Goal: Task Accomplishment & Management: Complete application form

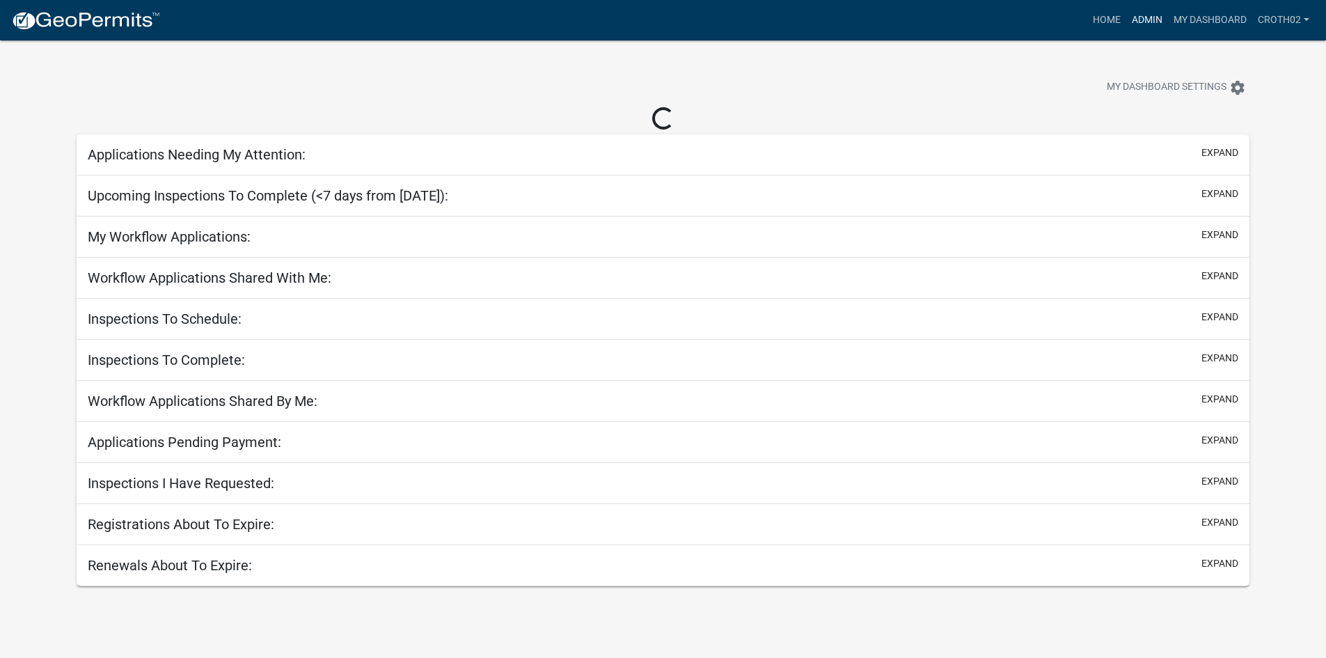
click at [1145, 17] on link "Admin" at bounding box center [1147, 20] width 42 height 26
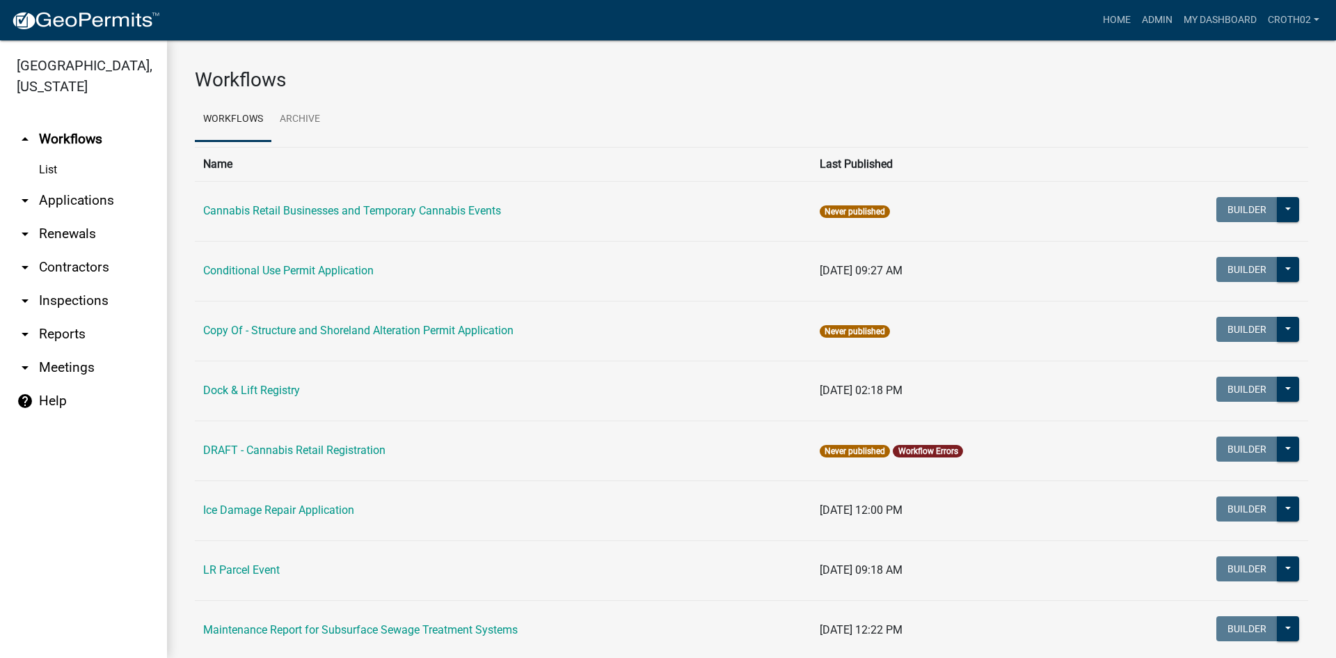
click at [98, 205] on link "arrow_drop_down Applications" at bounding box center [83, 200] width 167 height 33
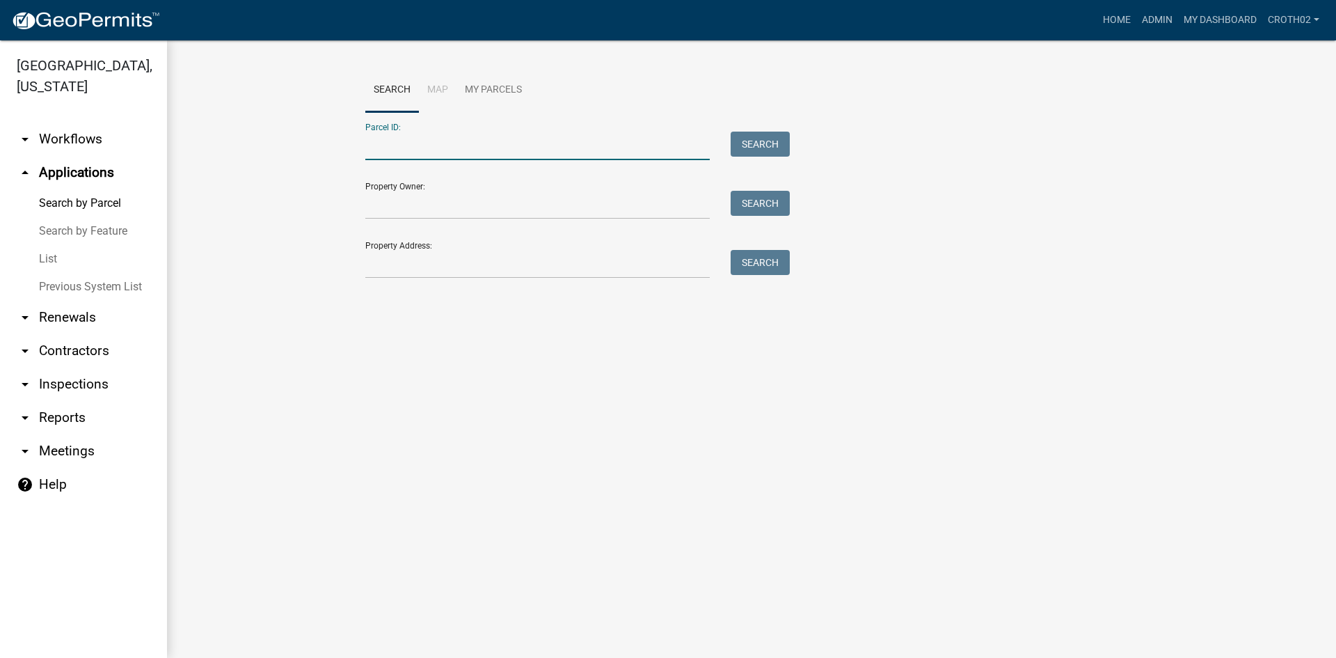
click at [480, 147] on input "Parcel ID:" at bounding box center [537, 146] width 345 height 29
paste input "47000990407000"
type input "47000990407000"
click at [758, 143] on button "Search" at bounding box center [760, 144] width 59 height 25
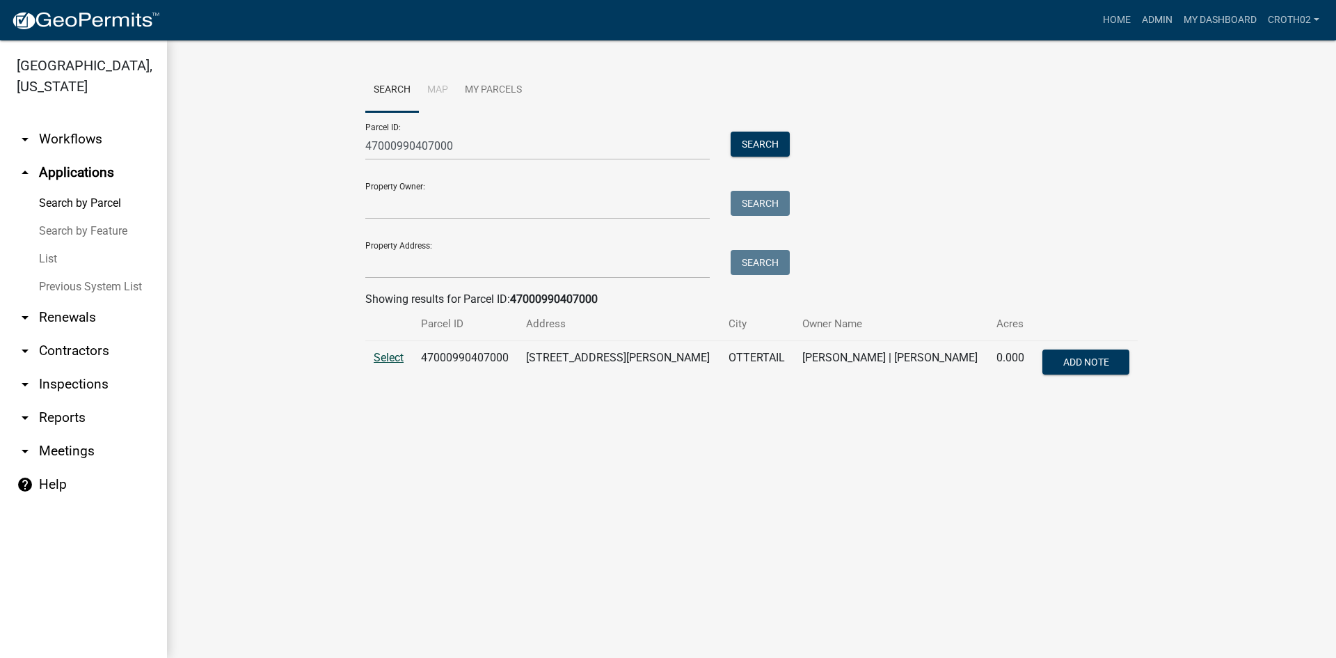
click at [382, 361] on span "Select" at bounding box center [389, 357] width 30 height 13
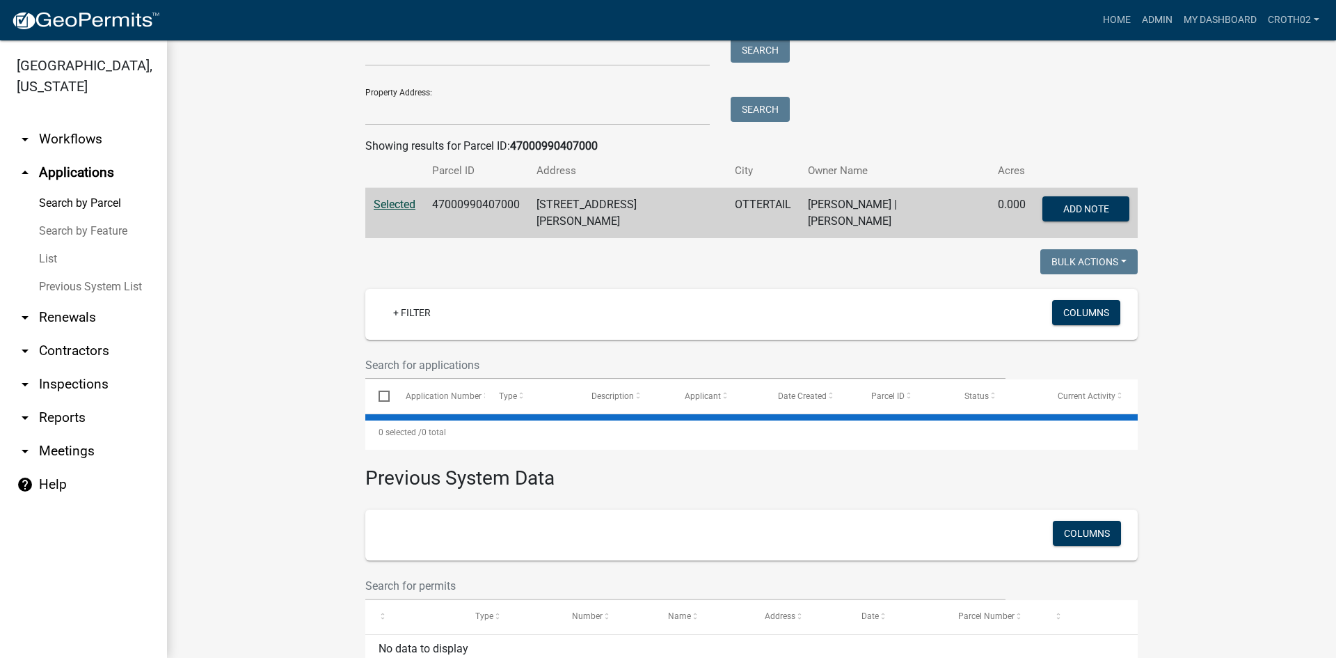
scroll to position [223, 0]
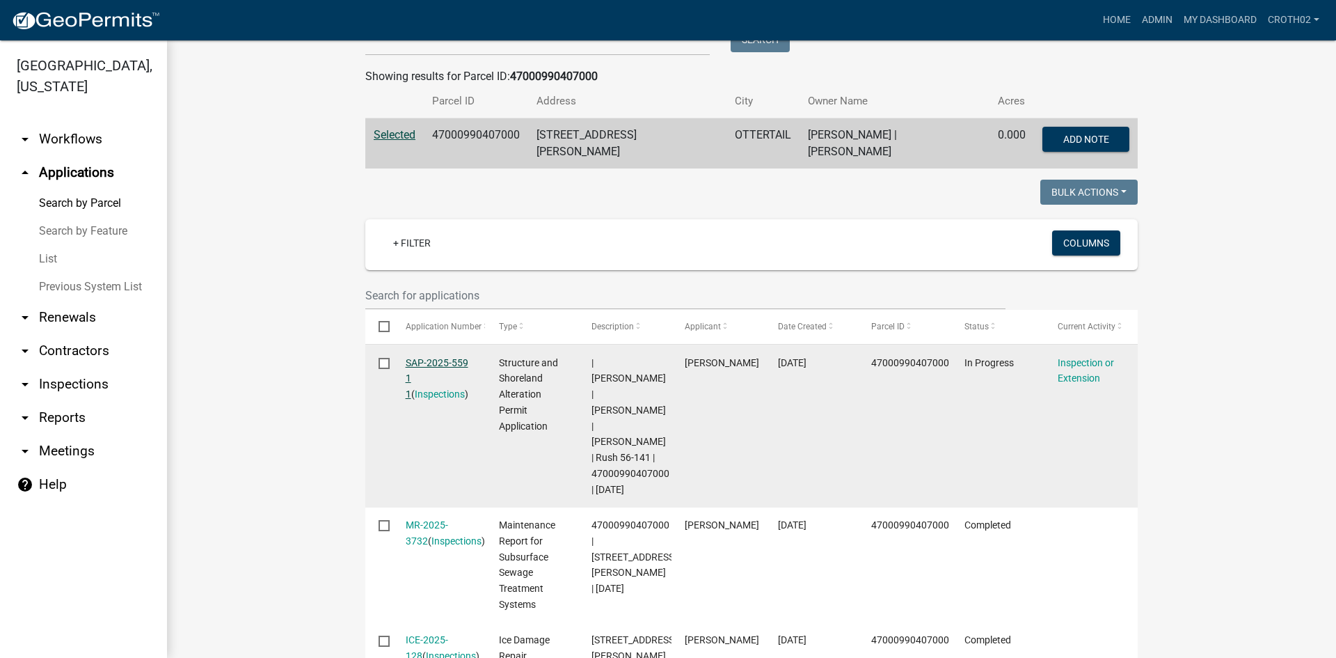
click at [406, 357] on link "SAP-2025-559 1 1" at bounding box center [437, 378] width 63 height 43
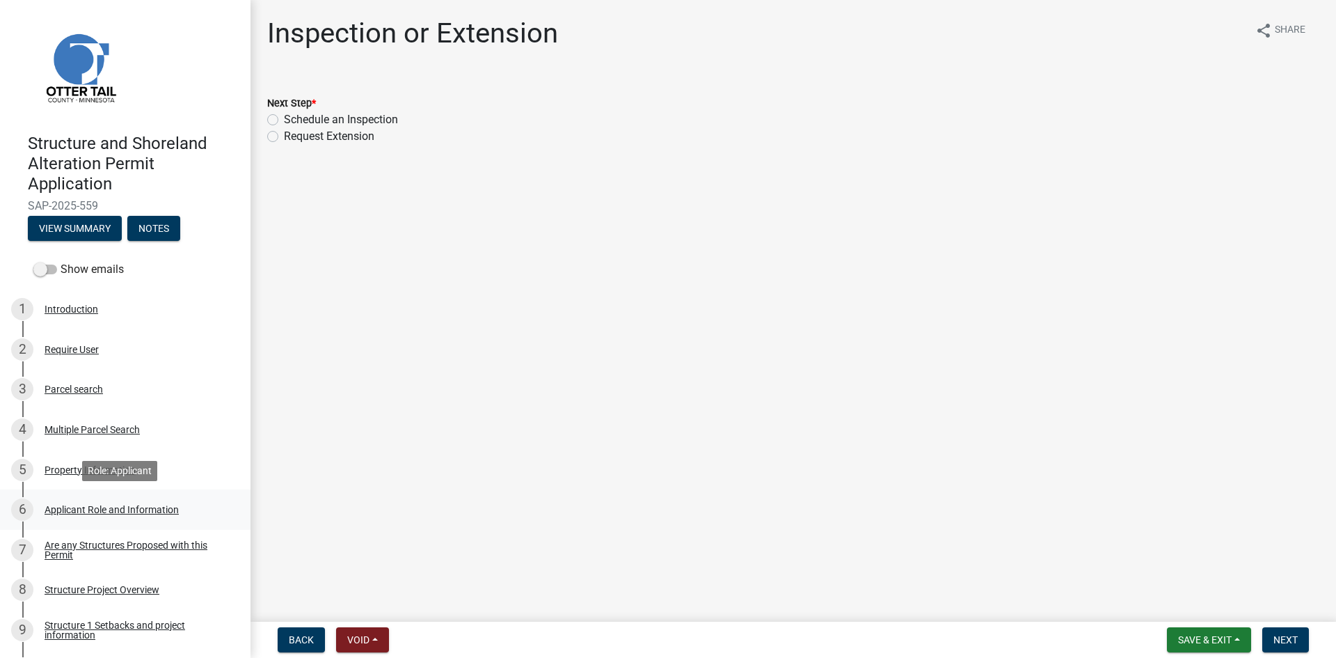
click at [141, 510] on div "Applicant Role and Information" at bounding box center [112, 510] width 134 height 10
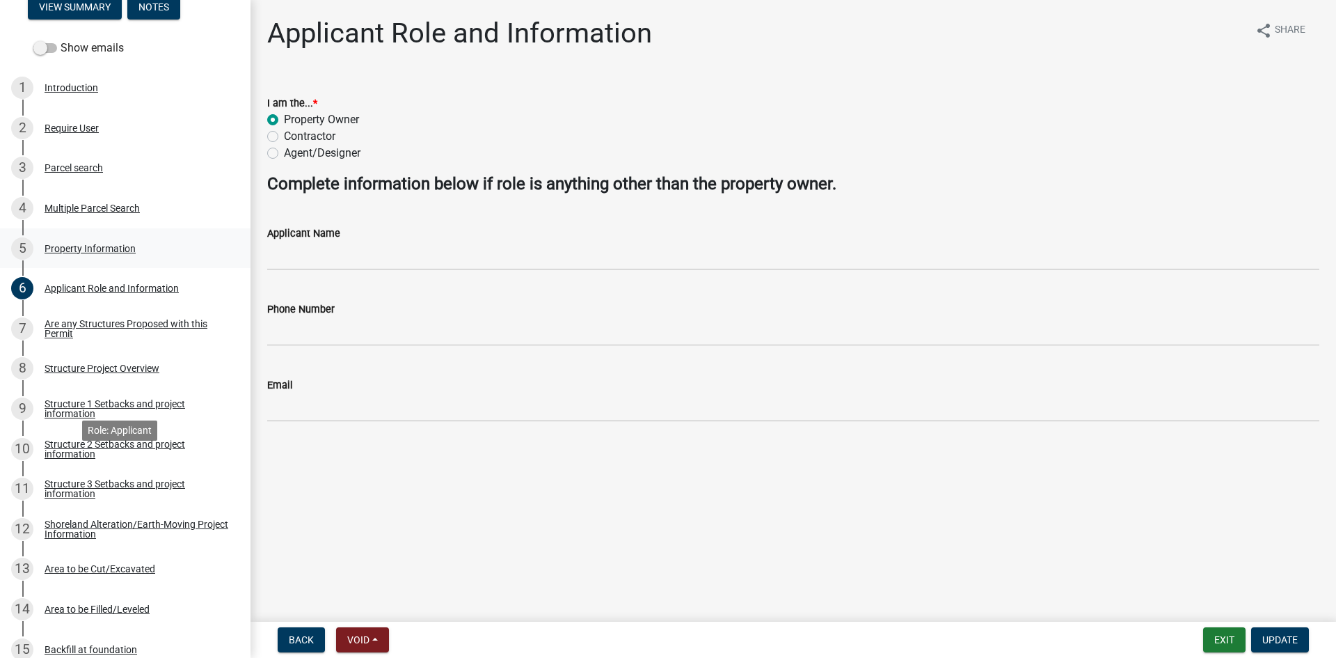
scroll to position [244, 0]
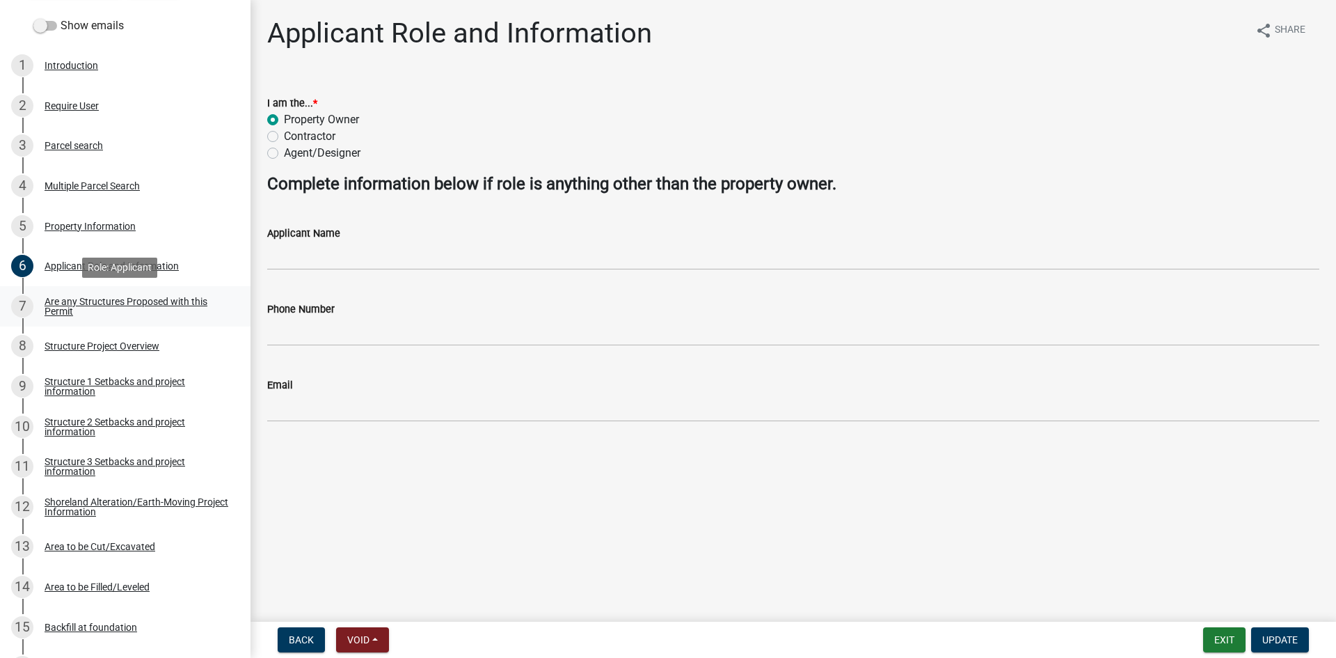
click at [152, 312] on div "Are any Structures Proposed with this Permit" at bounding box center [137, 306] width 184 height 19
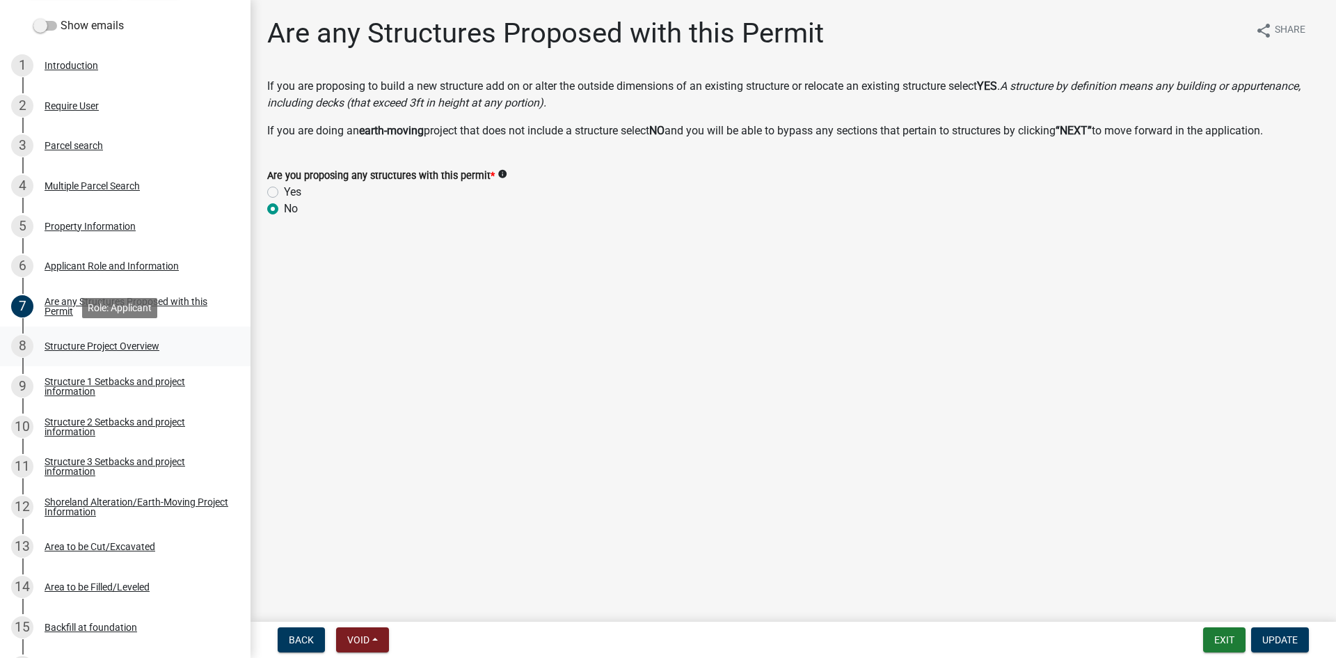
click at [136, 342] on div "Structure Project Overview" at bounding box center [102, 346] width 115 height 10
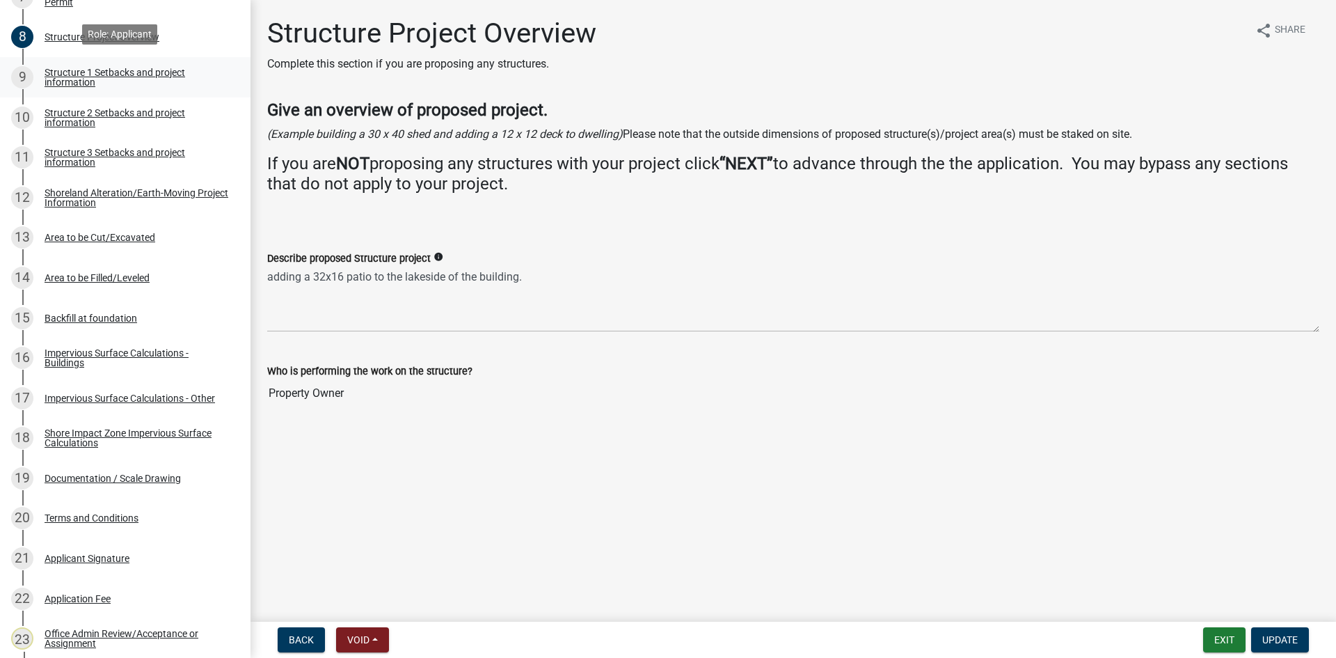
scroll to position [557, 0]
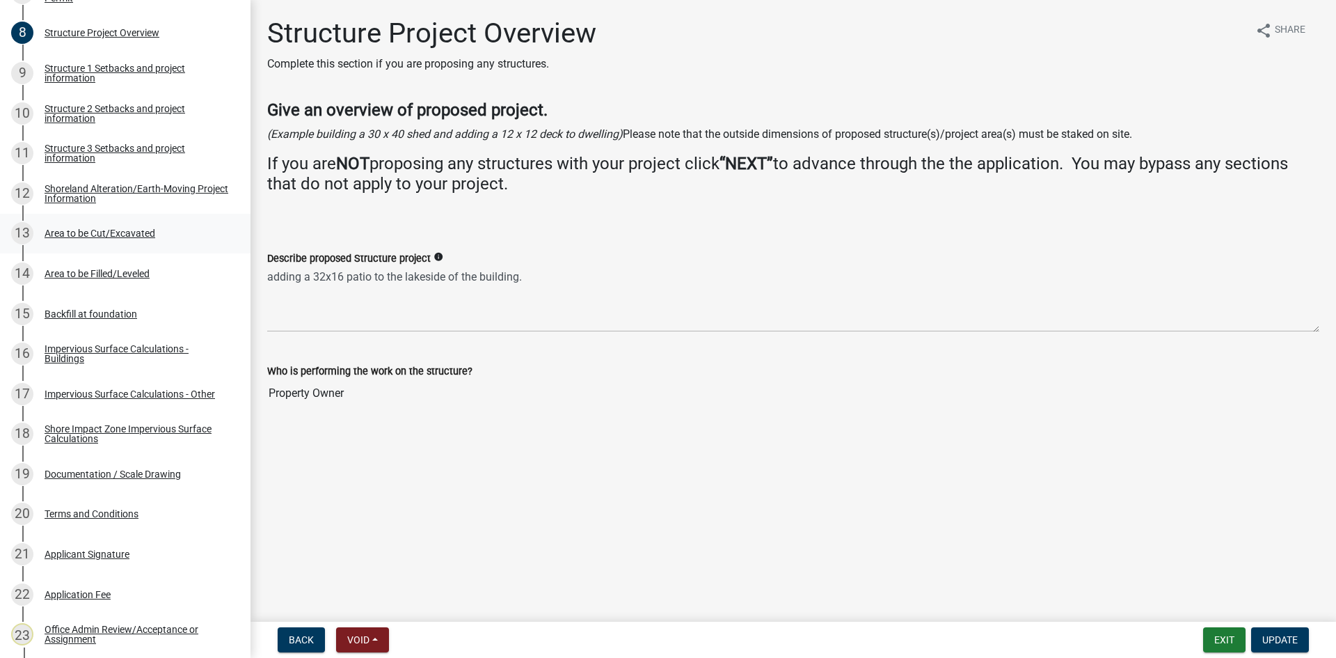
click at [145, 237] on div "Area to be Cut/Excavated" at bounding box center [100, 233] width 111 height 10
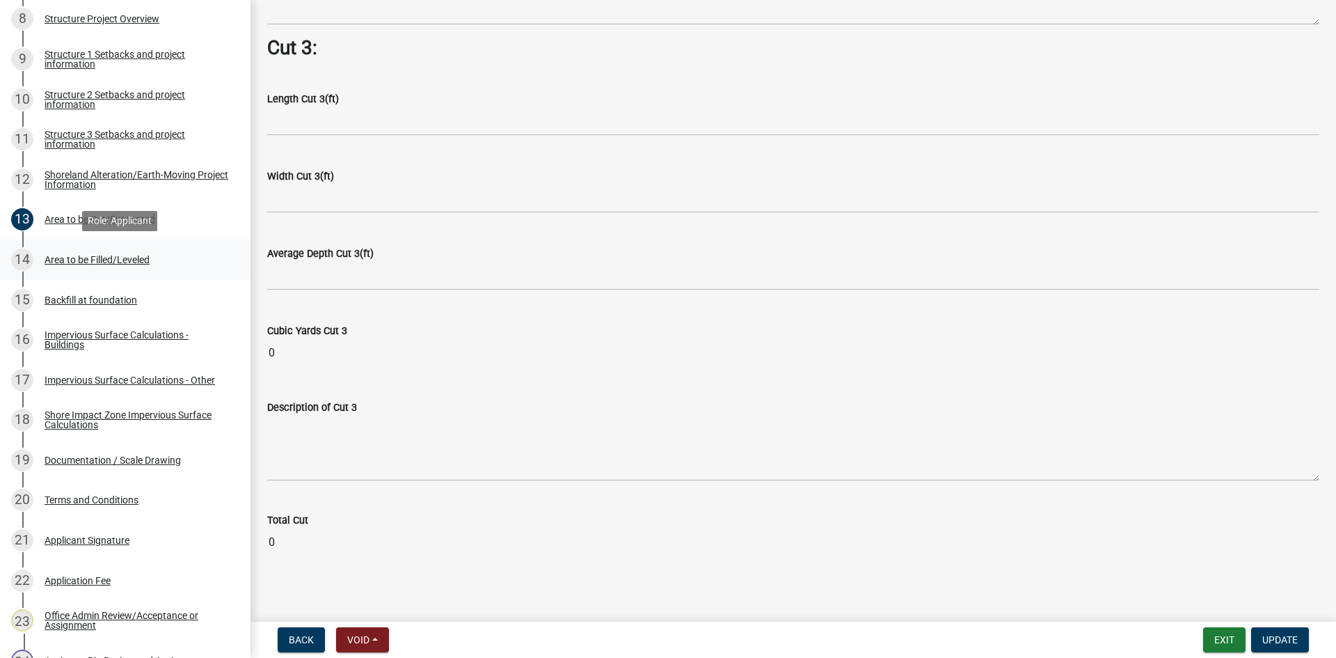
scroll to position [574, 0]
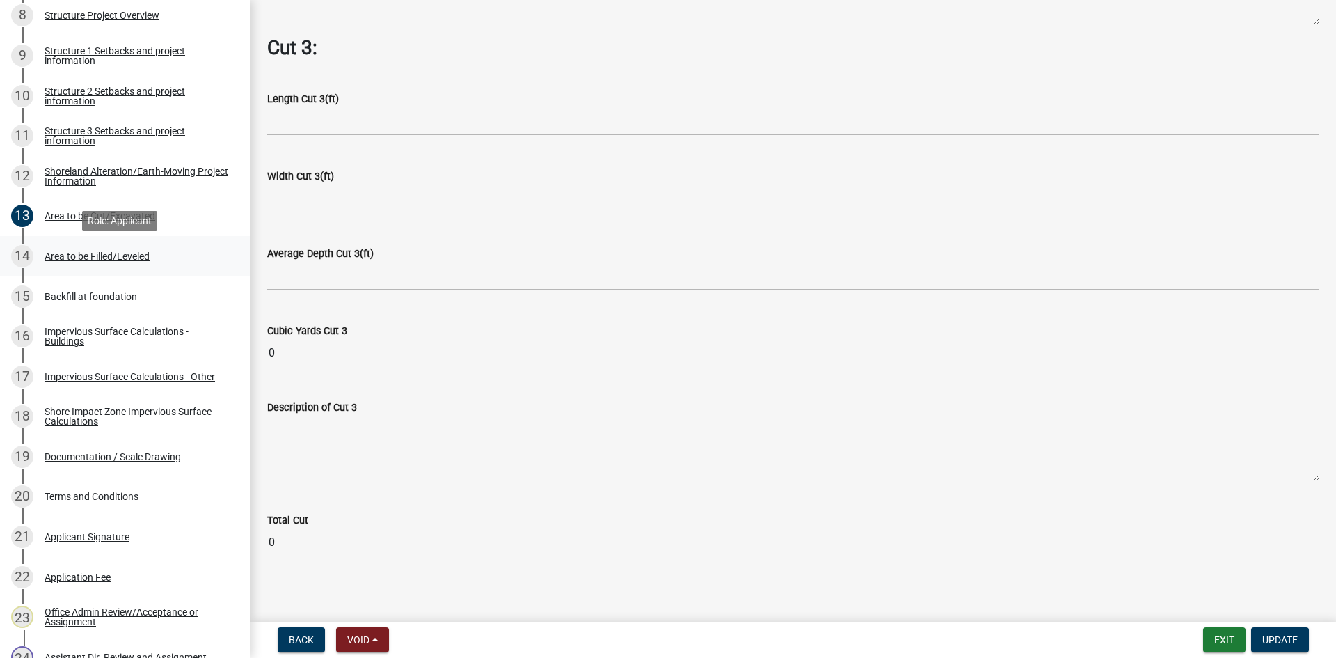
click at [115, 277] on link "15 Backfill at foundation" at bounding box center [125, 296] width 251 height 40
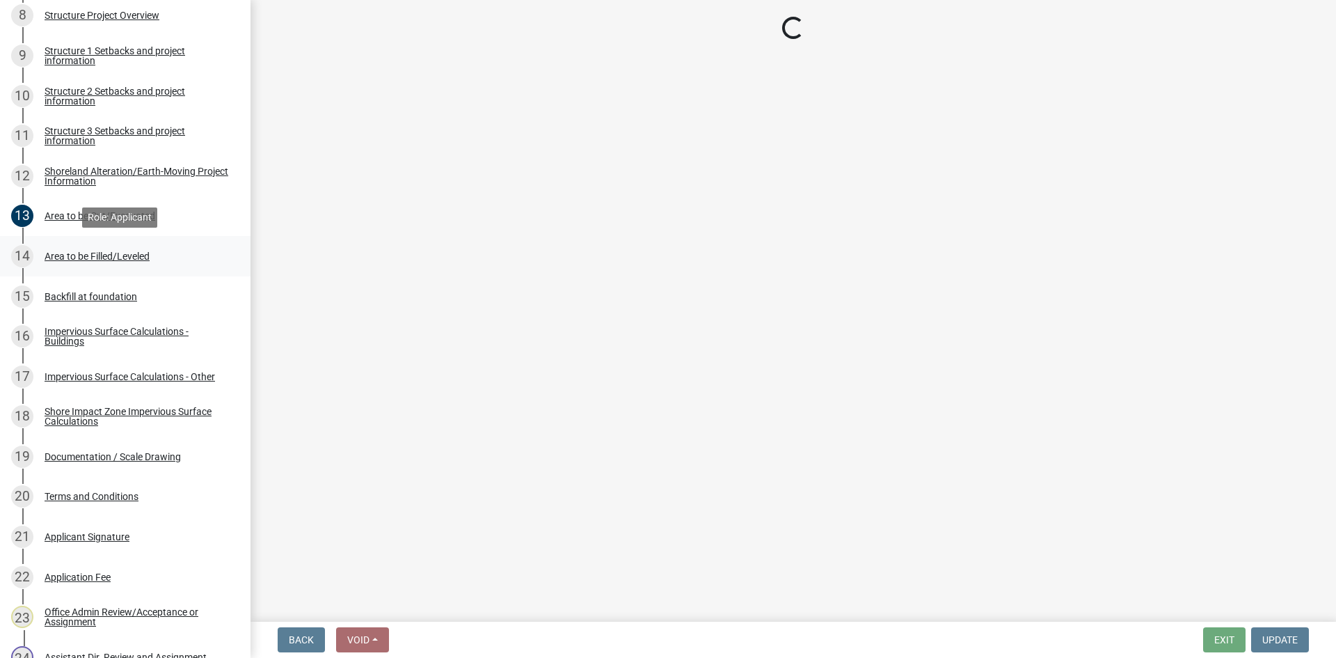
click at [82, 253] on div "Area to be Filled/Leveled" at bounding box center [97, 256] width 105 height 10
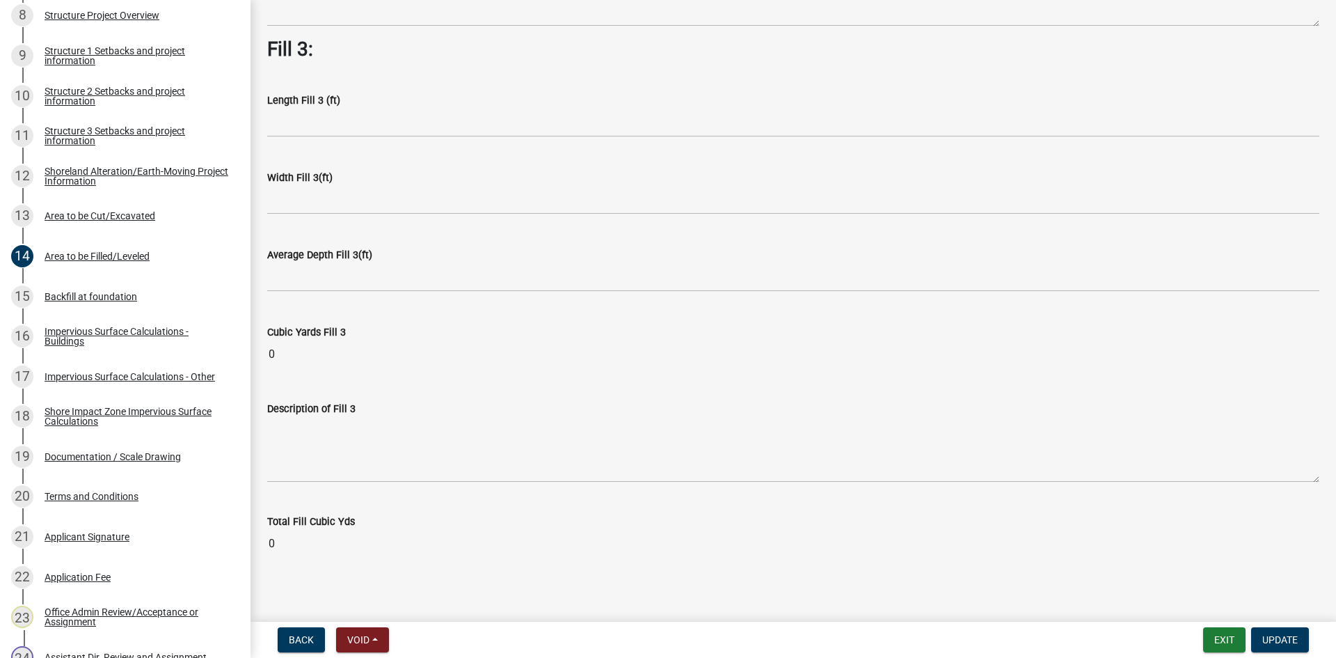
scroll to position [982, 0]
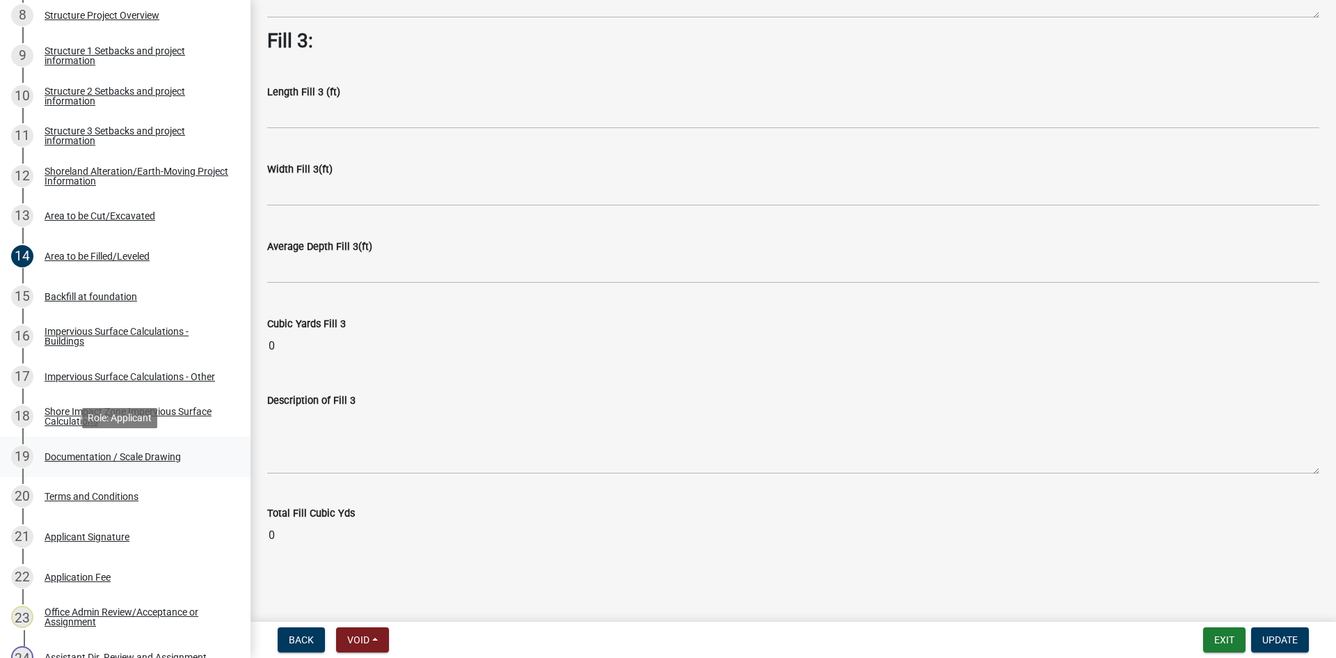
click at [135, 454] on div "Documentation / Scale Drawing" at bounding box center [113, 457] width 136 height 10
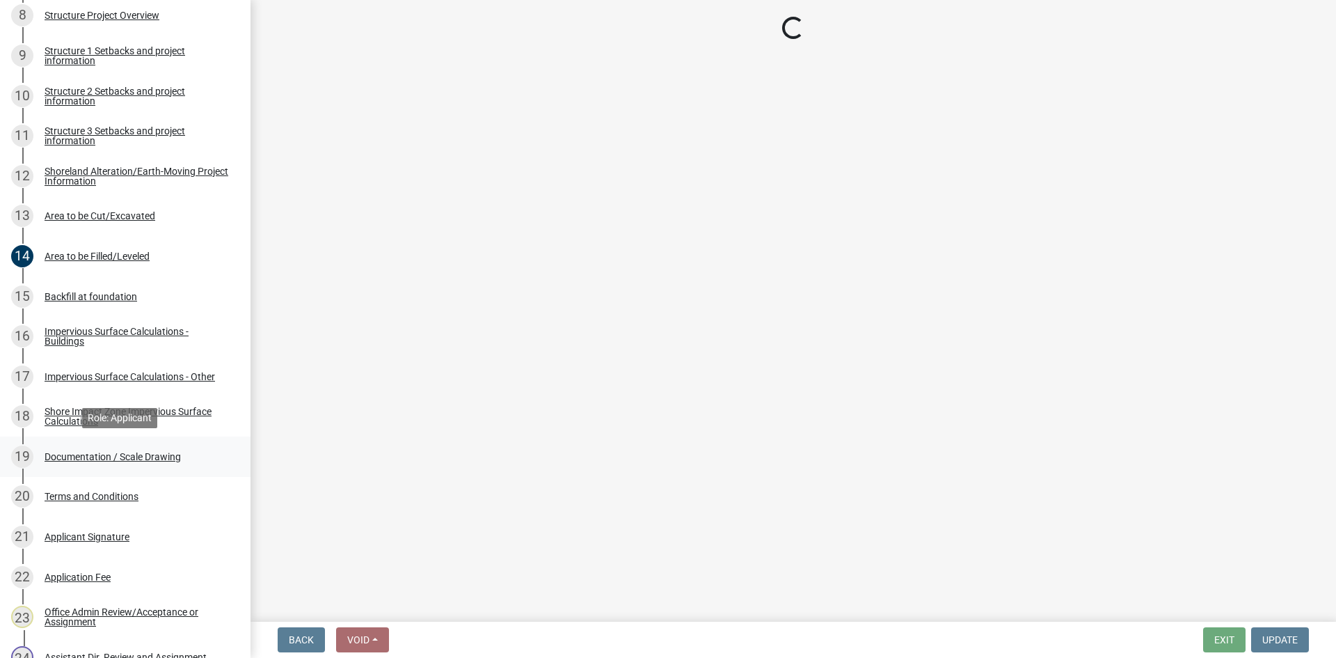
scroll to position [0, 0]
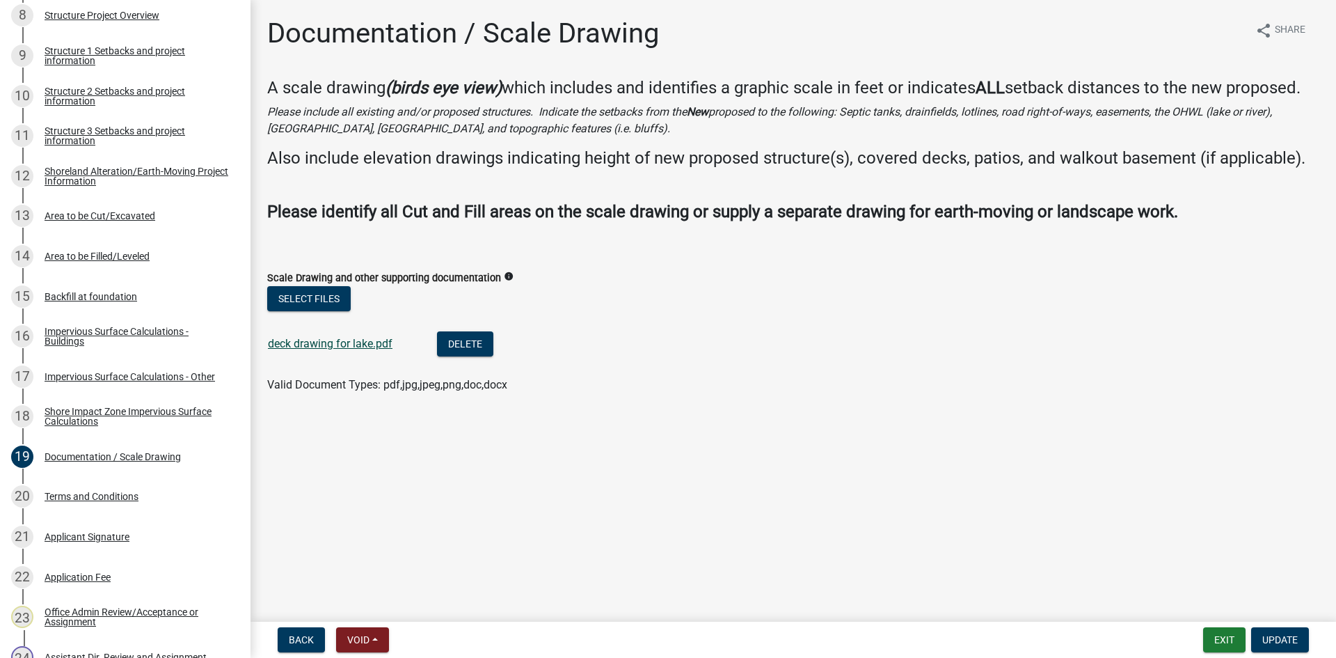
click at [336, 343] on link "deck drawing for lake.pdf" at bounding box center [330, 343] width 125 height 13
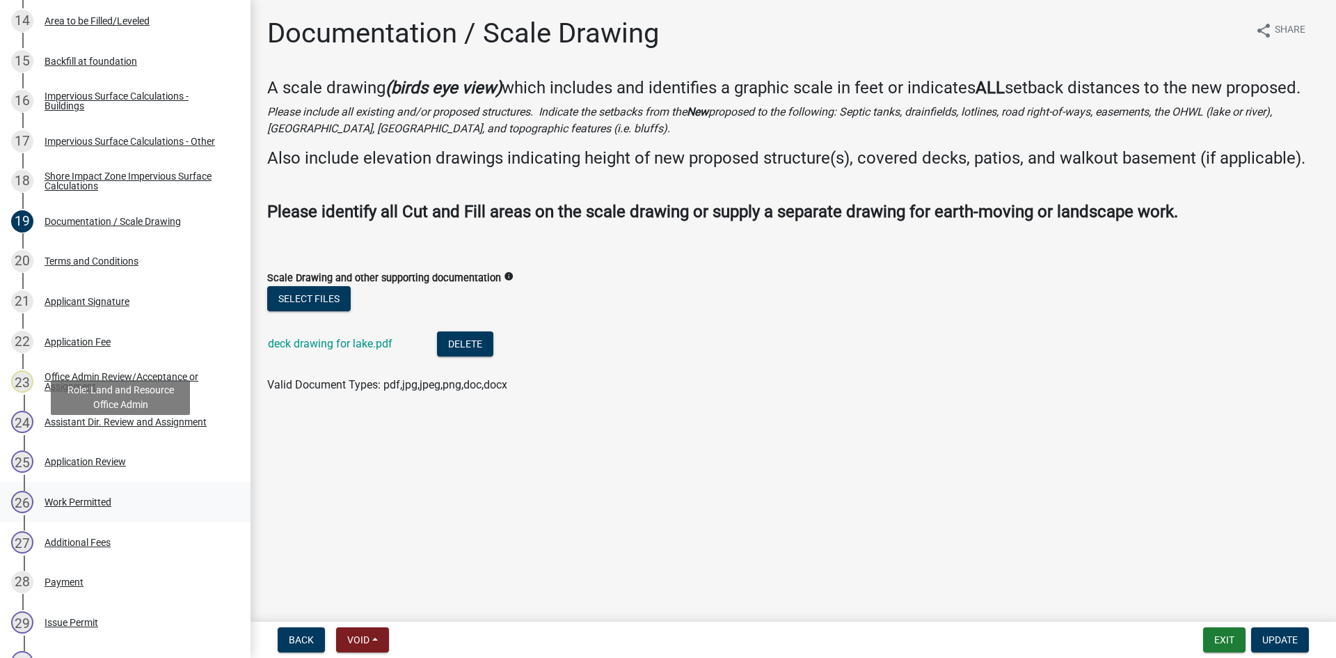
scroll to position [818, 0]
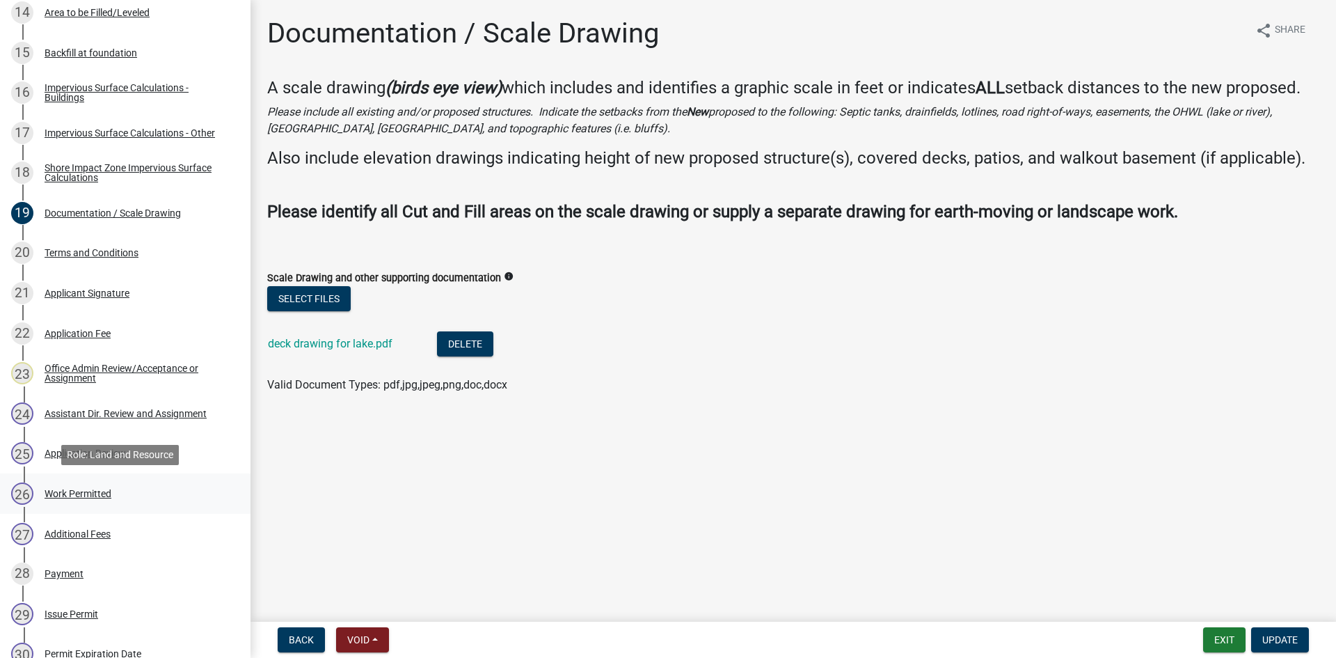
click at [109, 484] on div "26 Work Permitted" at bounding box center [119, 493] width 217 height 22
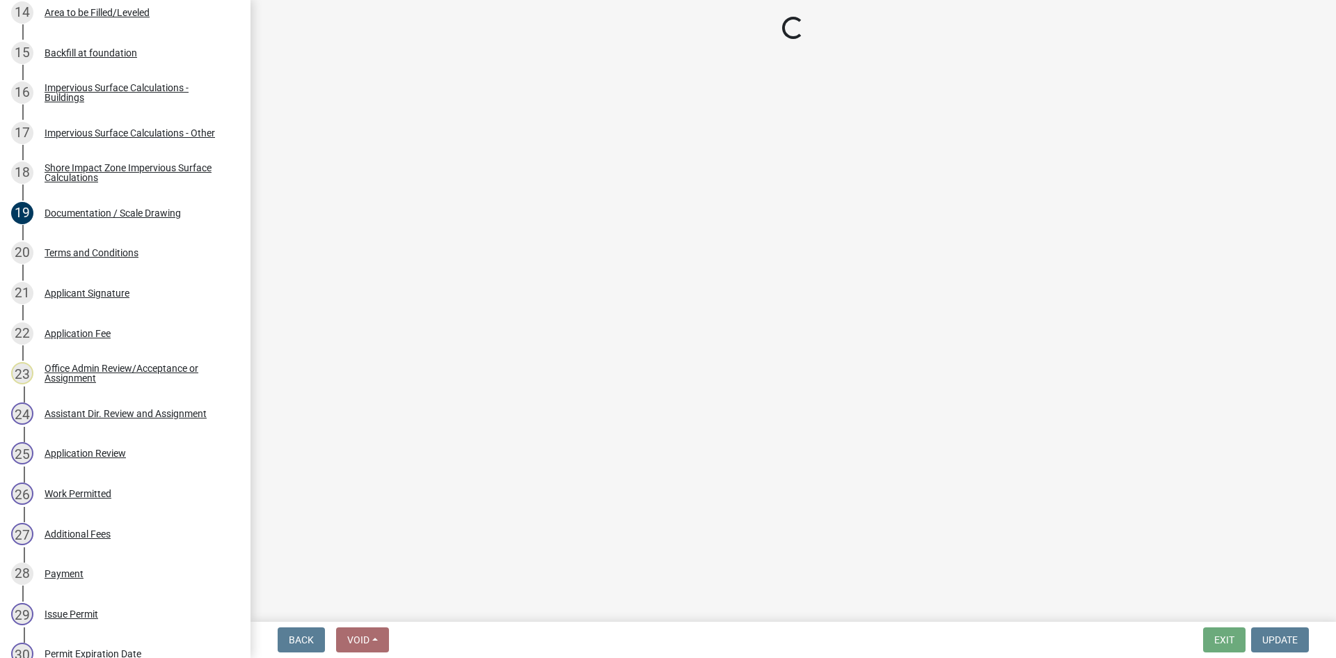
select select "b1ab52ec-9759-48a2-a5bb-a8b7da6cd639"
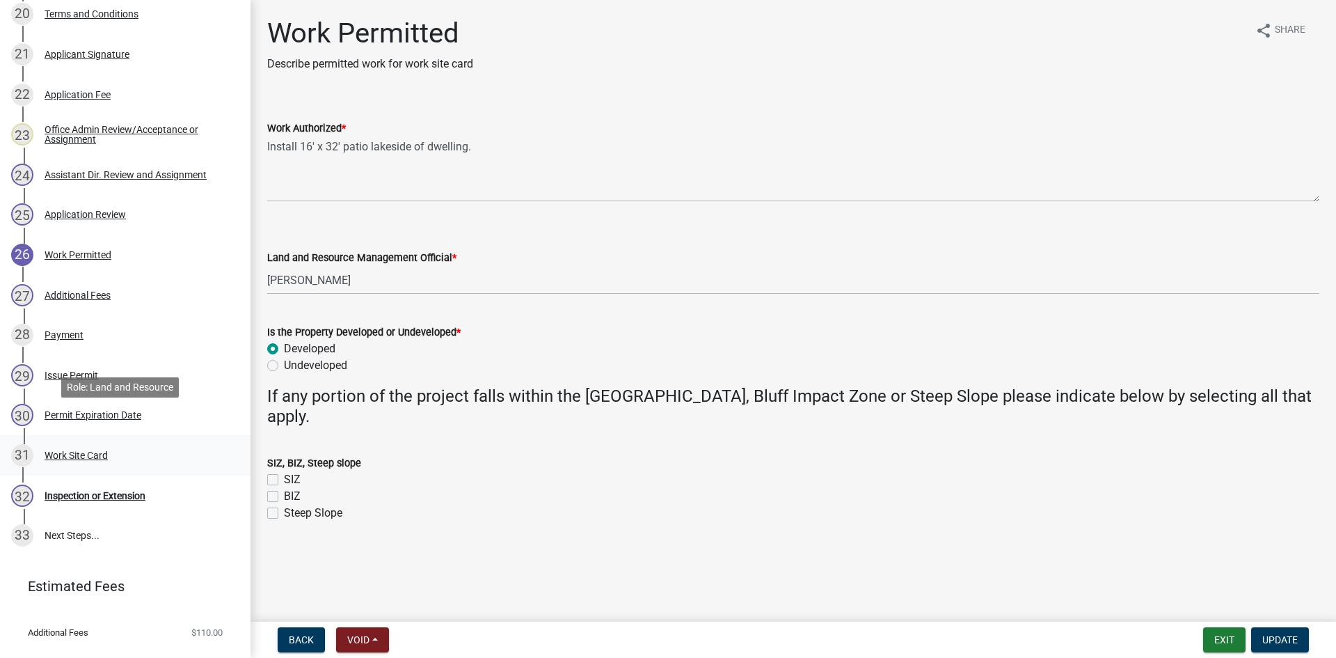
scroll to position [1061, 0]
